Goal: Information Seeking & Learning: Learn about a topic

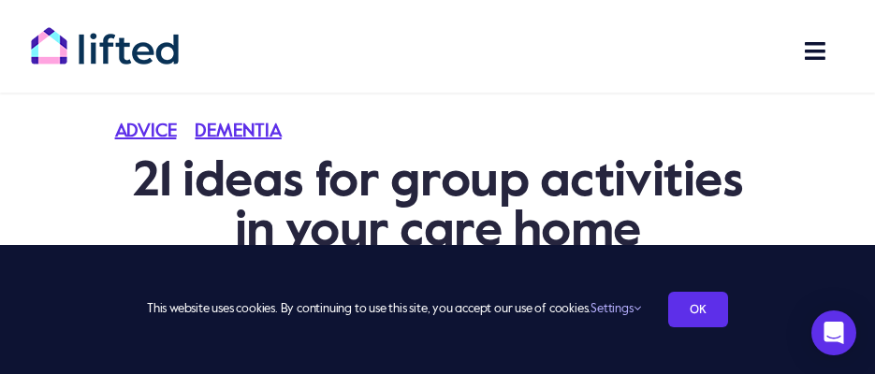
click at [283, 329] on div "This website uses cookies. By continuing to use this site, you accept our use o…" at bounding box center [437, 309] width 875 height 129
click at [720, 318] on link "OK" at bounding box center [698, 310] width 60 height 36
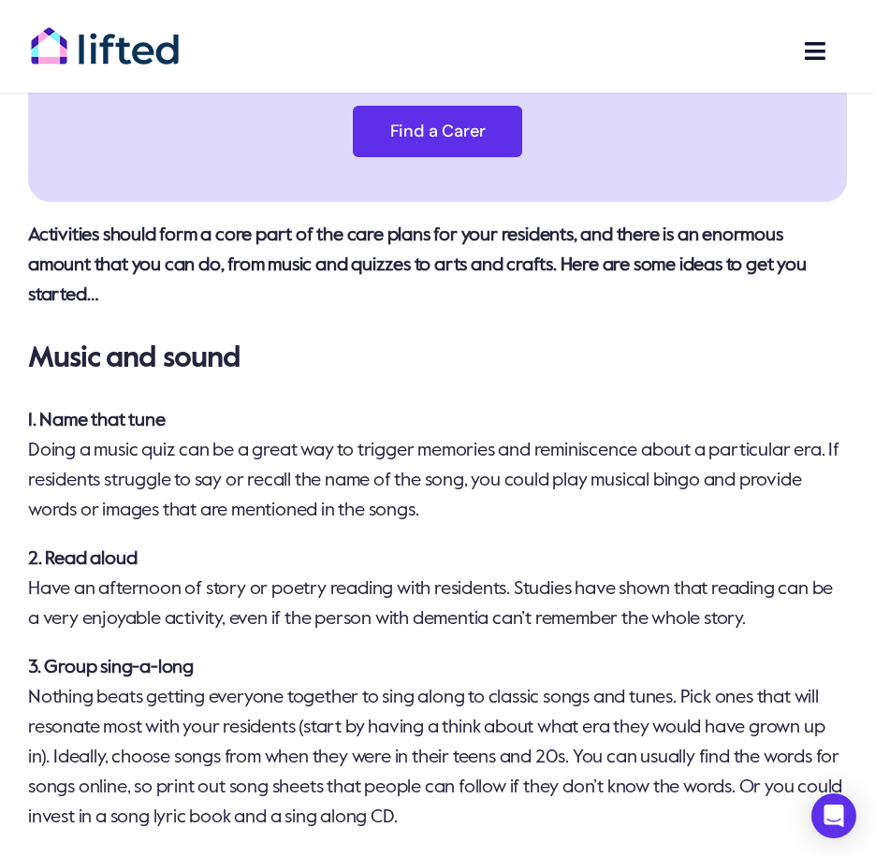
scroll to position [1123, 0]
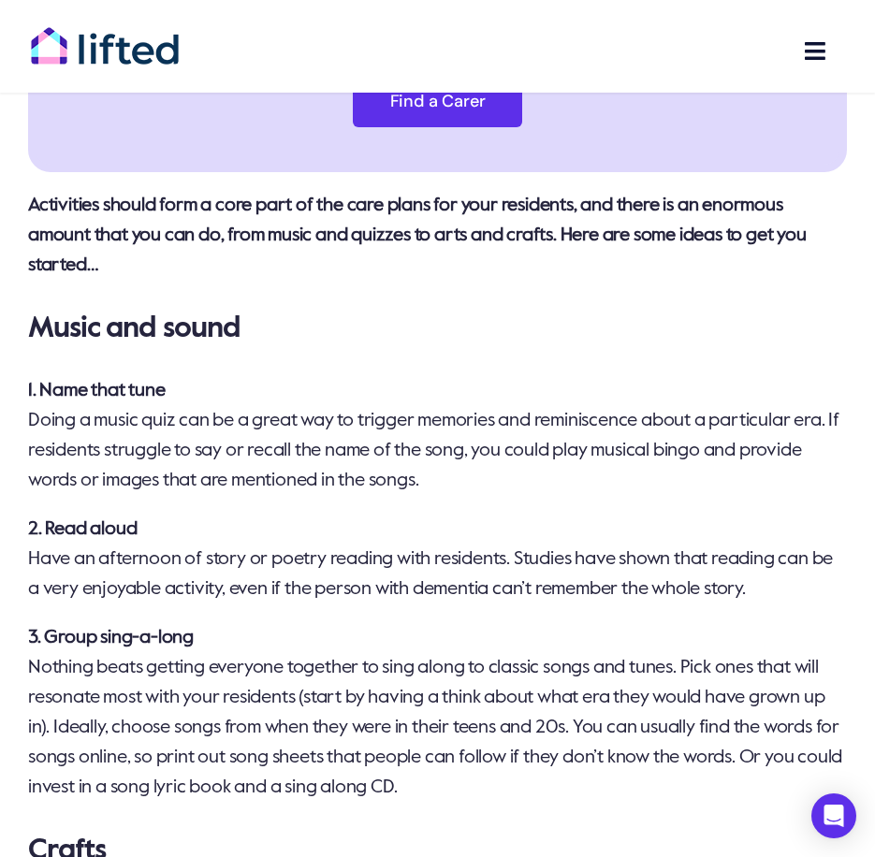
click at [412, 565] on p "2. Read aloud Have an afternoon of story or poetry reading with residents. Stud…" at bounding box center [437, 560] width 819 height 90
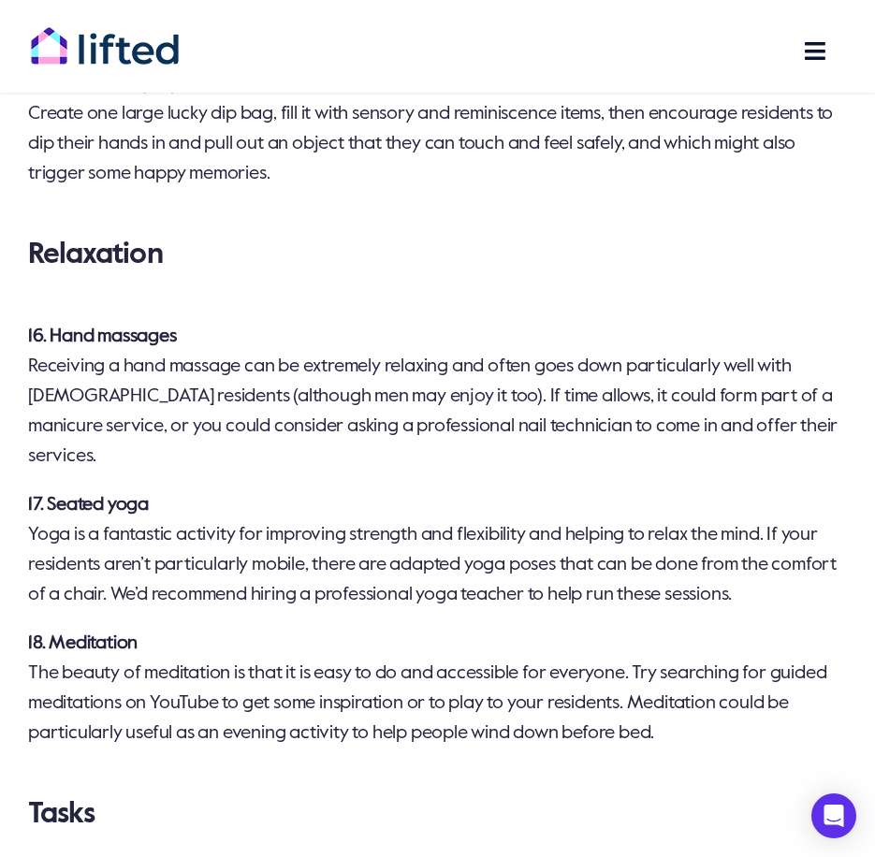
scroll to position [4210, 0]
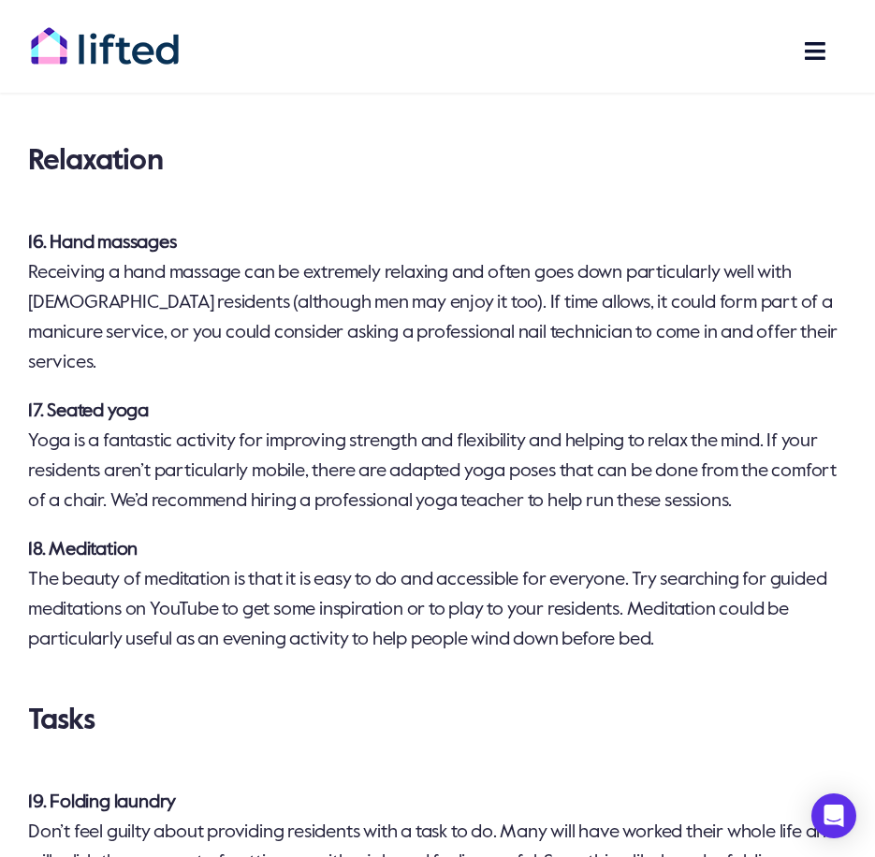
click at [182, 493] on p "17. Seated yoga Yoga is a fantastic activity for improving strength and flexibi…" at bounding box center [437, 457] width 819 height 120
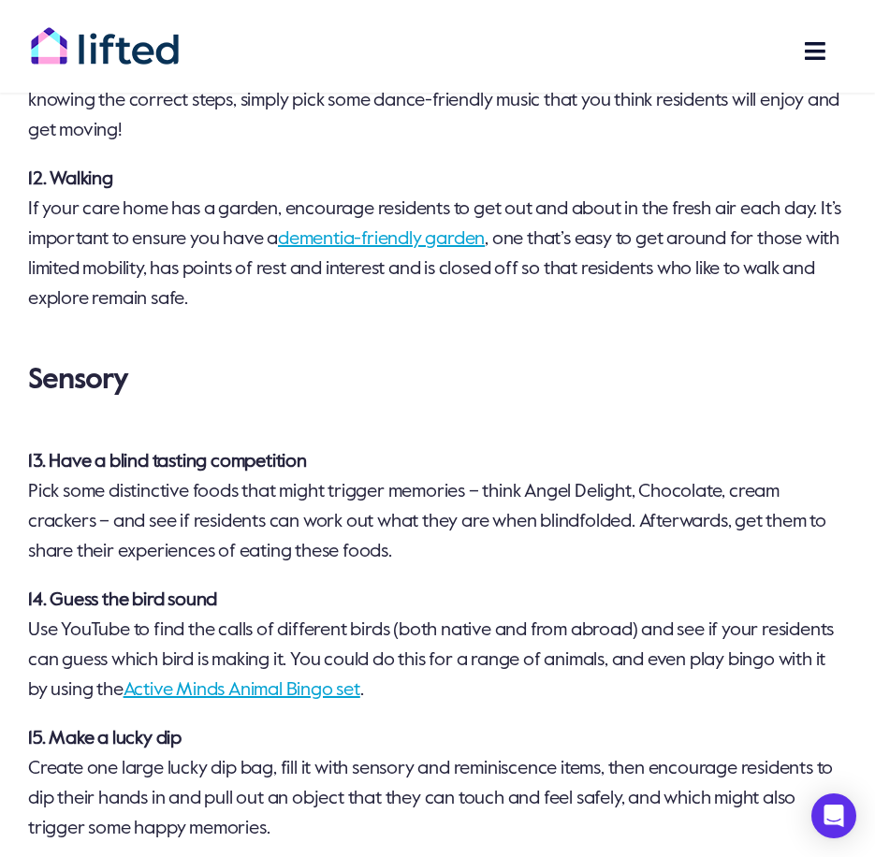
scroll to position [3649, 0]
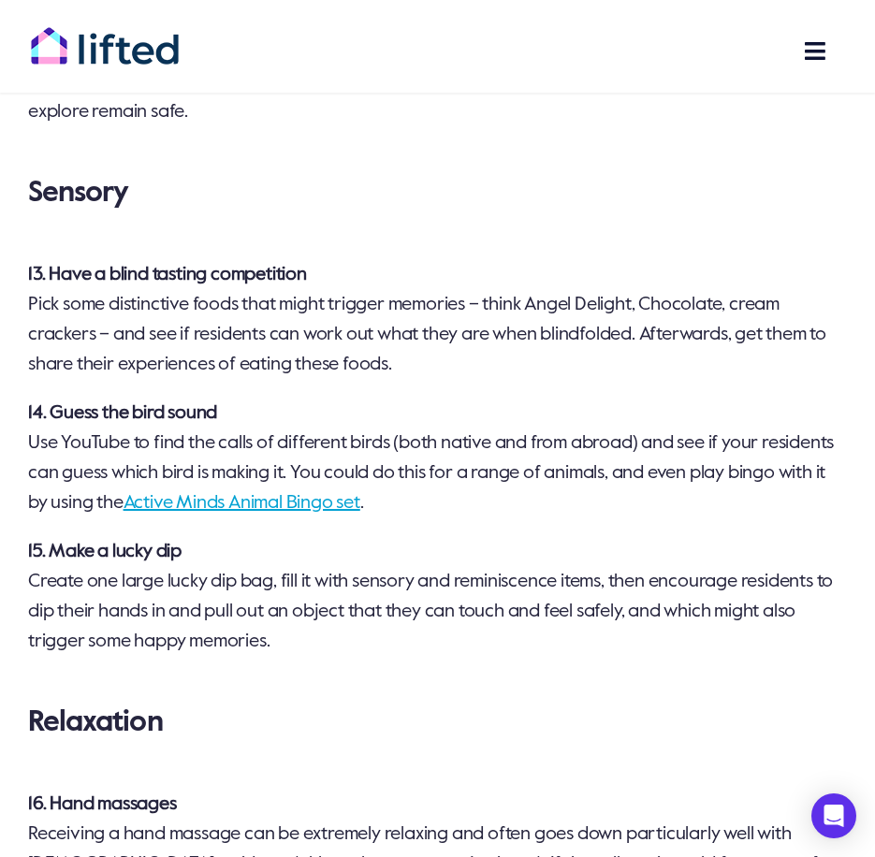
click at [304, 513] on link "Active Minds Animal Bingo set" at bounding box center [241, 503] width 237 height 19
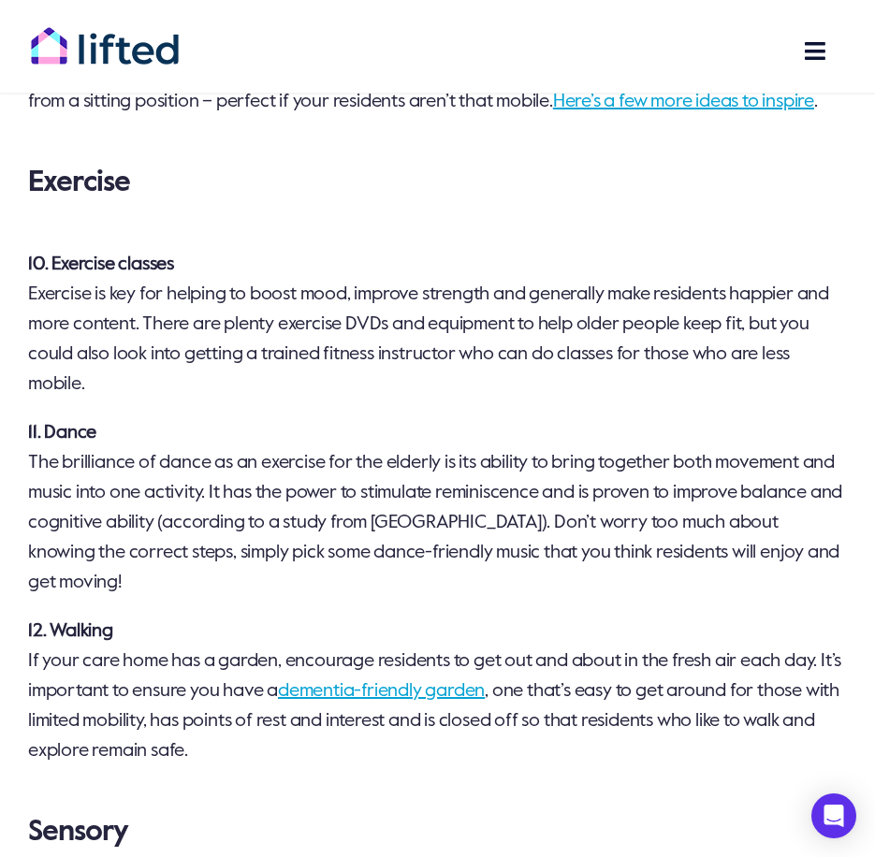
scroll to position [2620, 0]
